Goal: Task Accomplishment & Management: Use online tool/utility

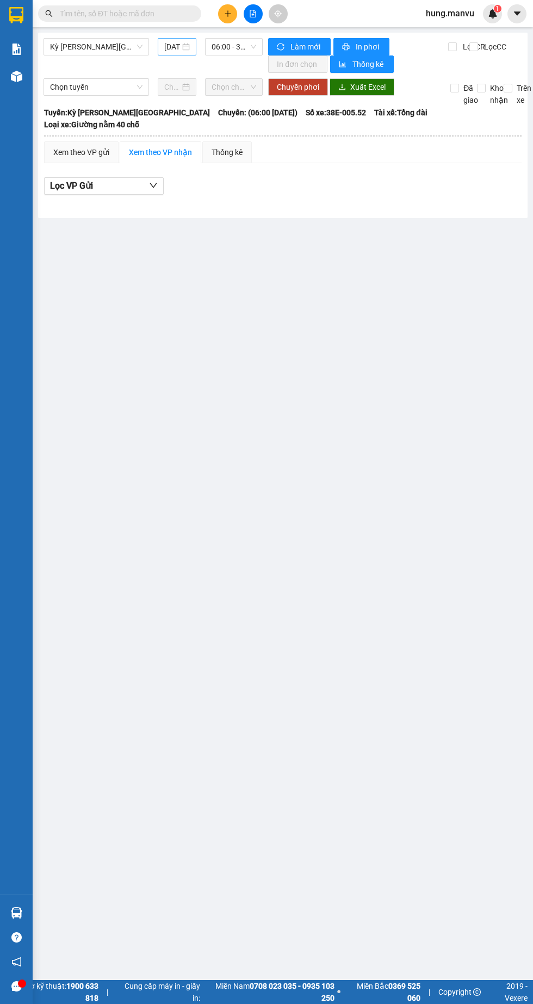
click at [171, 49] on input "[DATE]" at bounding box center [172, 47] width 16 height 12
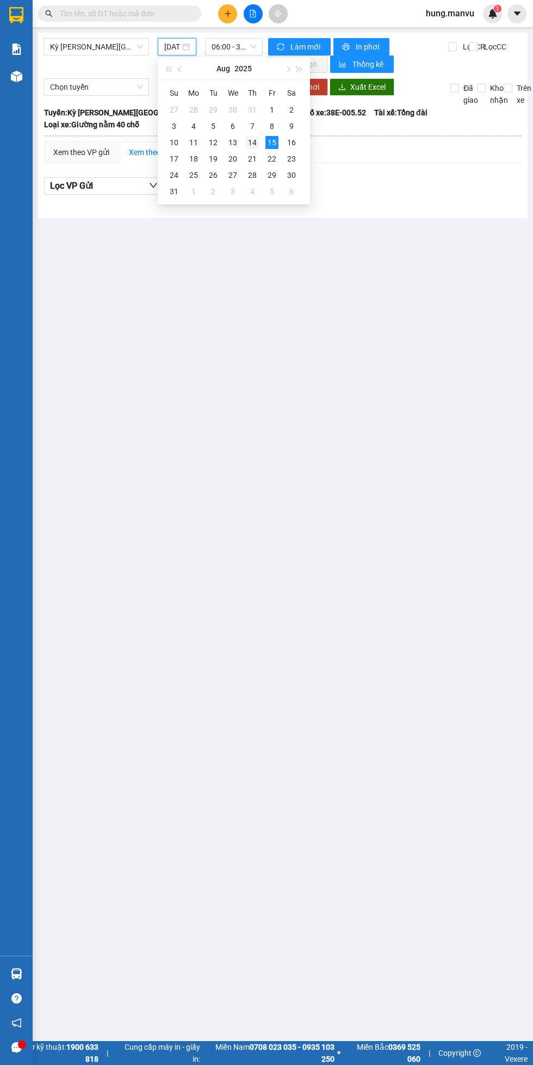
click at [250, 138] on div "14" at bounding box center [252, 142] width 13 height 13
type input "[DATE]"
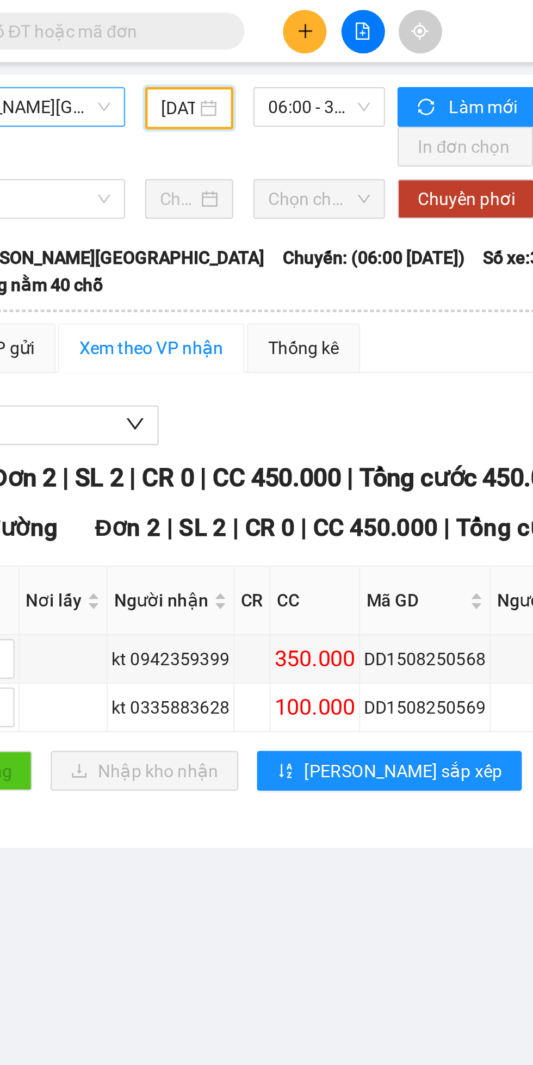
click at [120, 50] on span "Kỳ [PERSON_NAME][GEOGRAPHIC_DATA]" at bounding box center [96, 47] width 92 height 16
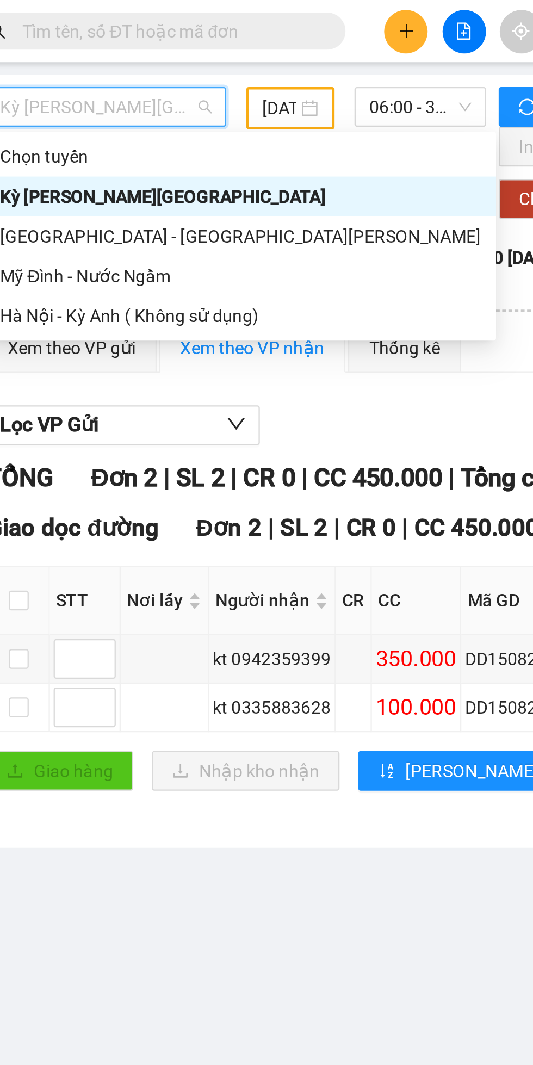
click at [67, 105] on div "[GEOGRAPHIC_DATA] - [GEOGRAPHIC_DATA][PERSON_NAME]" at bounding box center [155, 103] width 211 height 12
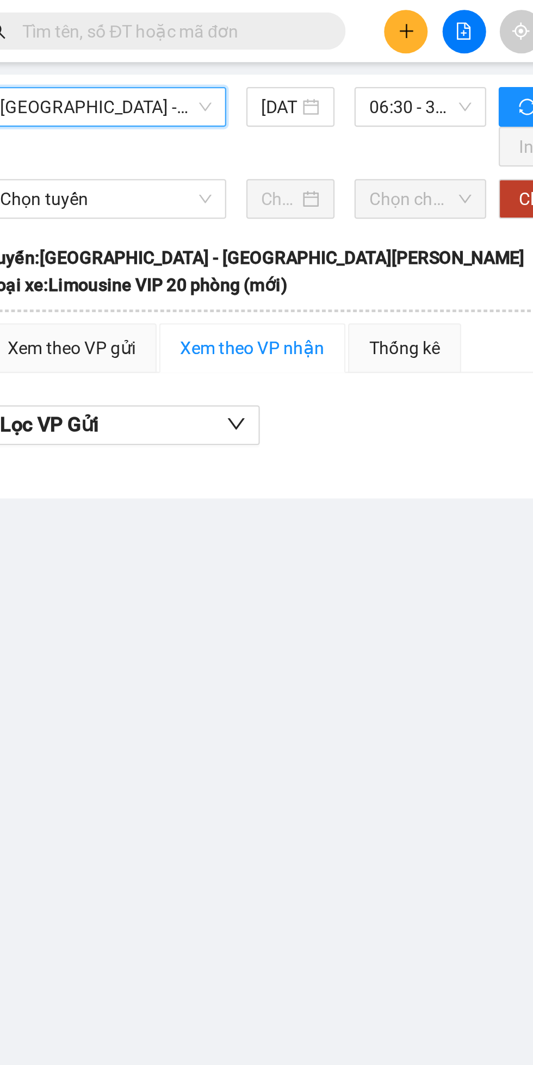
click at [174, 63] on div "[GEOGRAPHIC_DATA] - [GEOGRAPHIC_DATA] [GEOGRAPHIC_DATA][PERSON_NAME][GEOGRAPHIC…" at bounding box center [153, 55] width 219 height 35
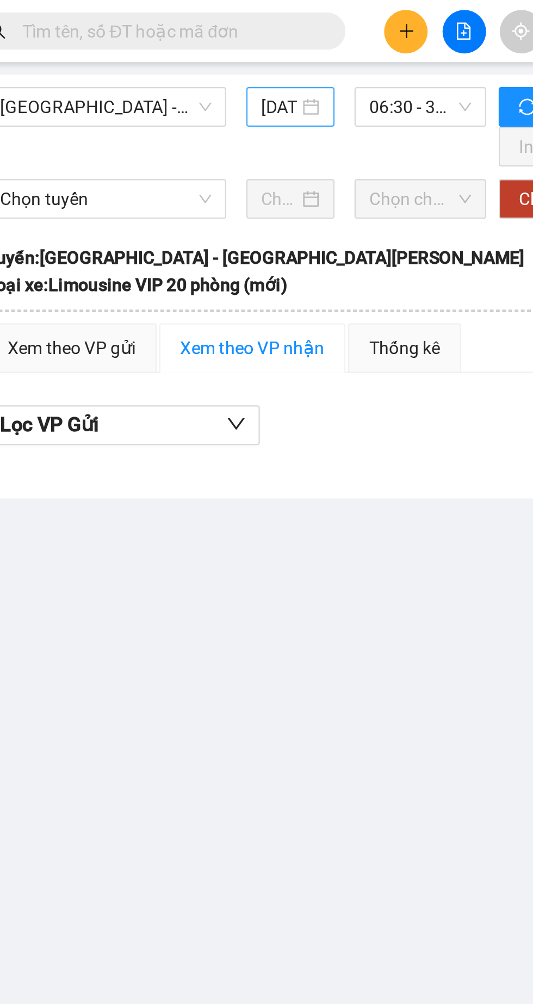
click at [167, 52] on input "[DATE]" at bounding box center [172, 47] width 16 height 12
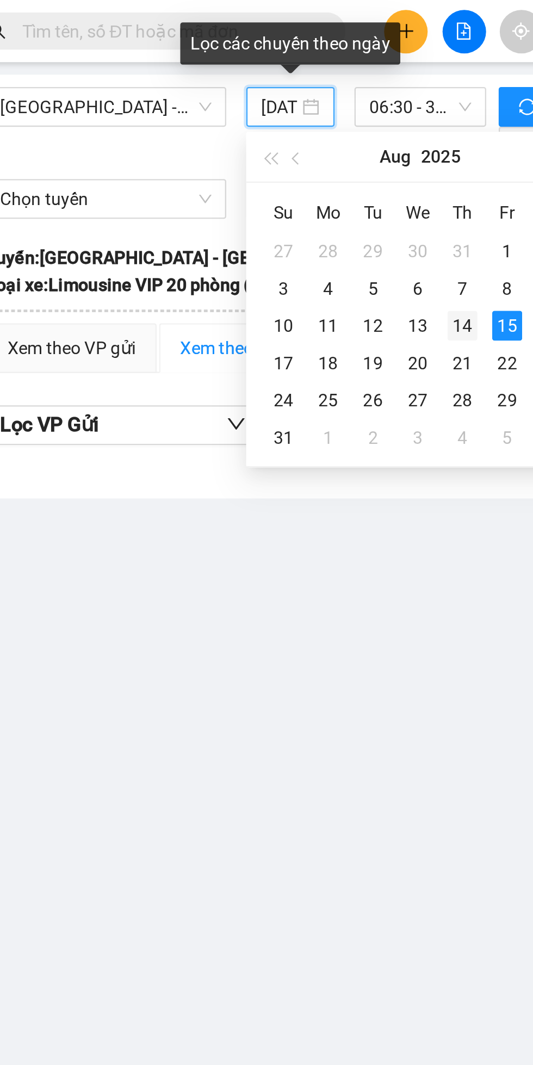
click at [253, 143] on div "14" at bounding box center [252, 142] width 13 height 13
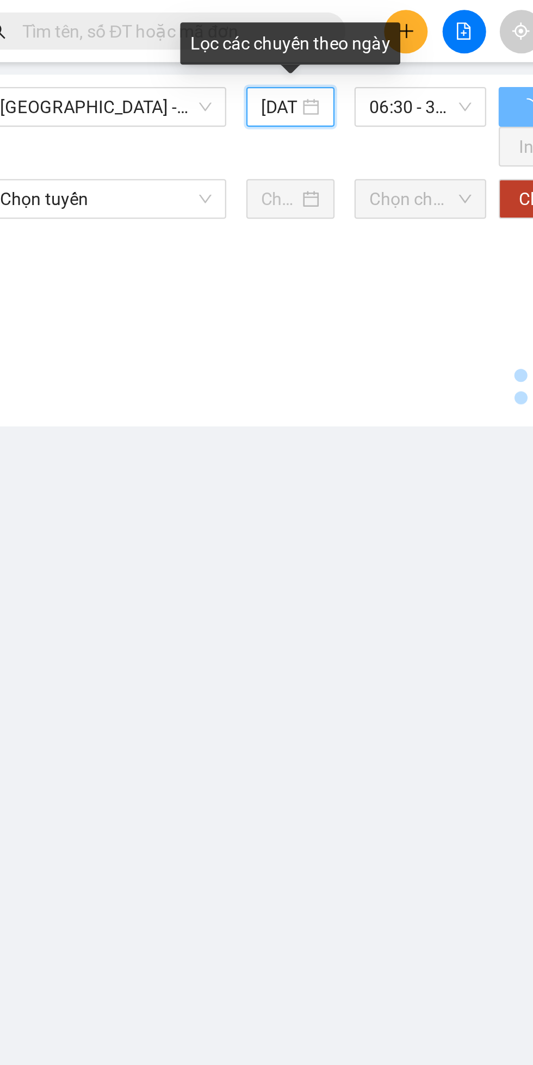
type input "[DATE]"
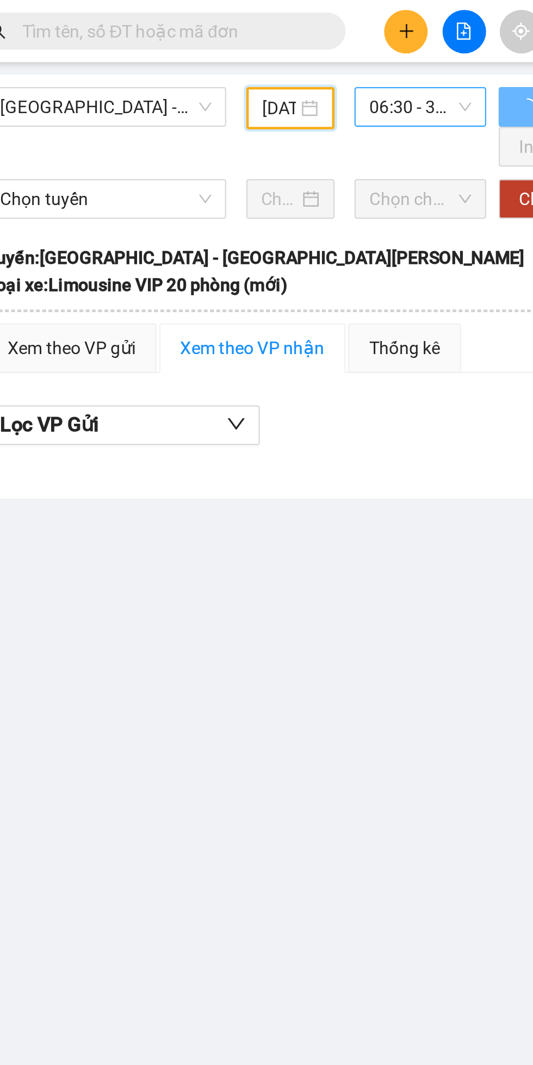
click at [230, 49] on span "06:30 - 38H-029.42" at bounding box center [234, 47] width 45 height 16
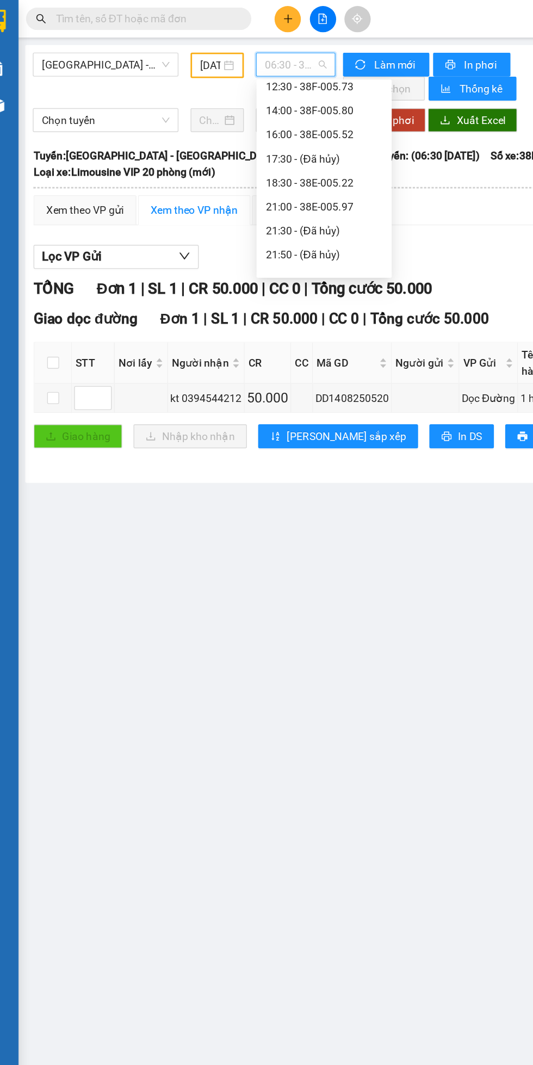
scroll to position [108, 0]
click at [231, 133] on div "18:30 - 38E-005.22" at bounding box center [254, 135] width 85 height 12
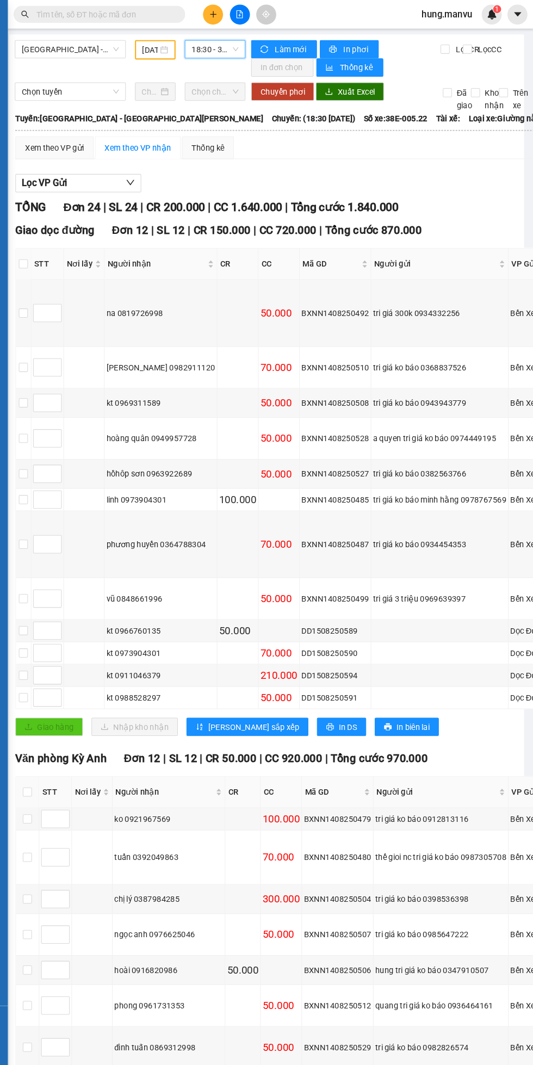
scroll to position [0, 4]
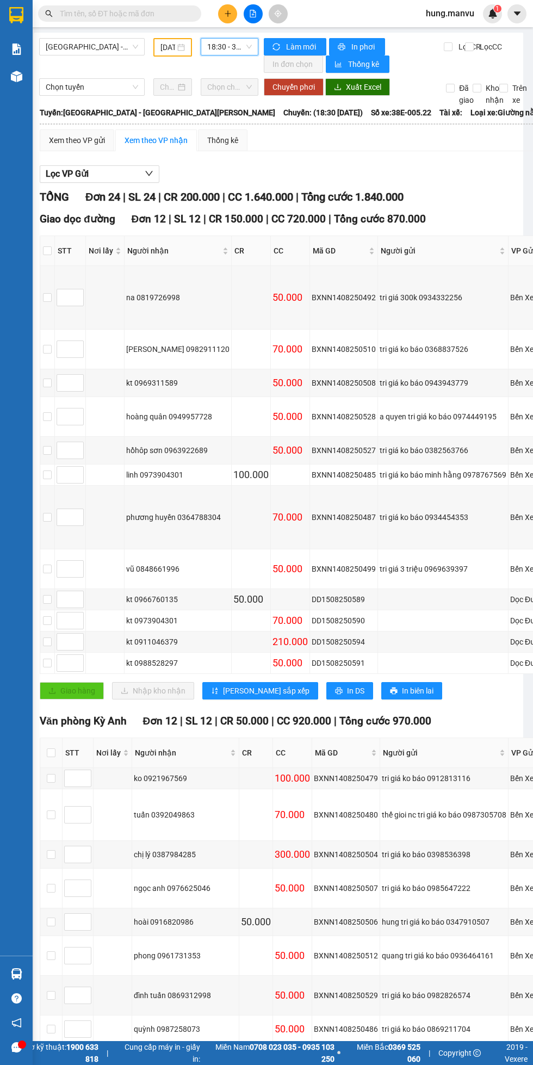
click at [225, 46] on span "18:30 - 38E-005.22" at bounding box center [229, 47] width 45 height 16
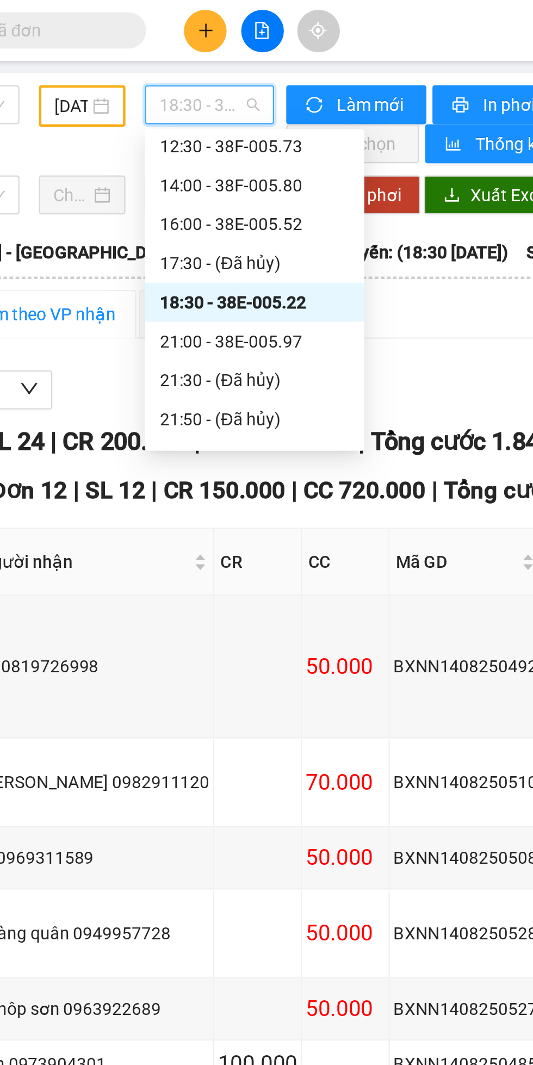
click at [223, 96] on div "16:00 - 38E-005.52" at bounding box center [249, 100] width 85 height 12
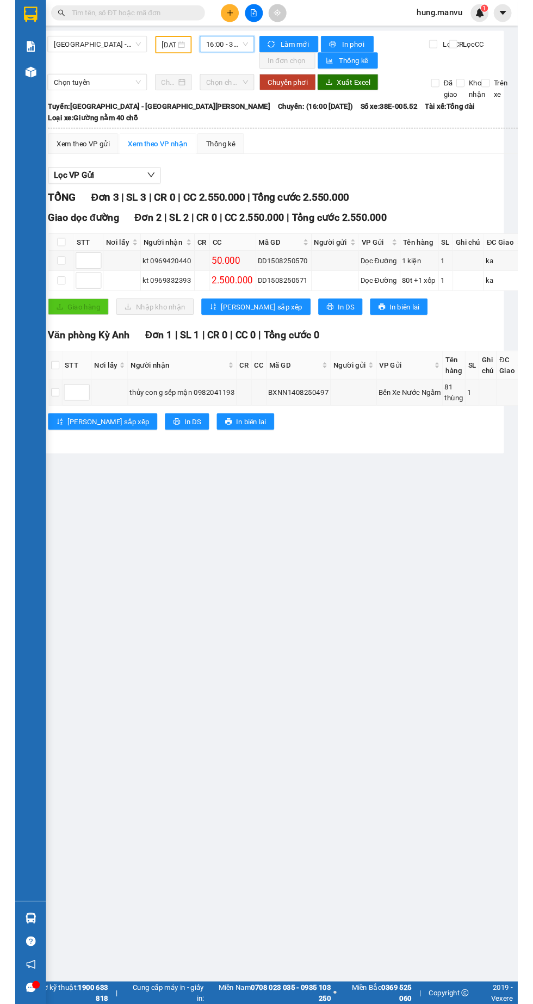
scroll to position [0, 13]
